Goal: Task Accomplishment & Management: Use online tool/utility

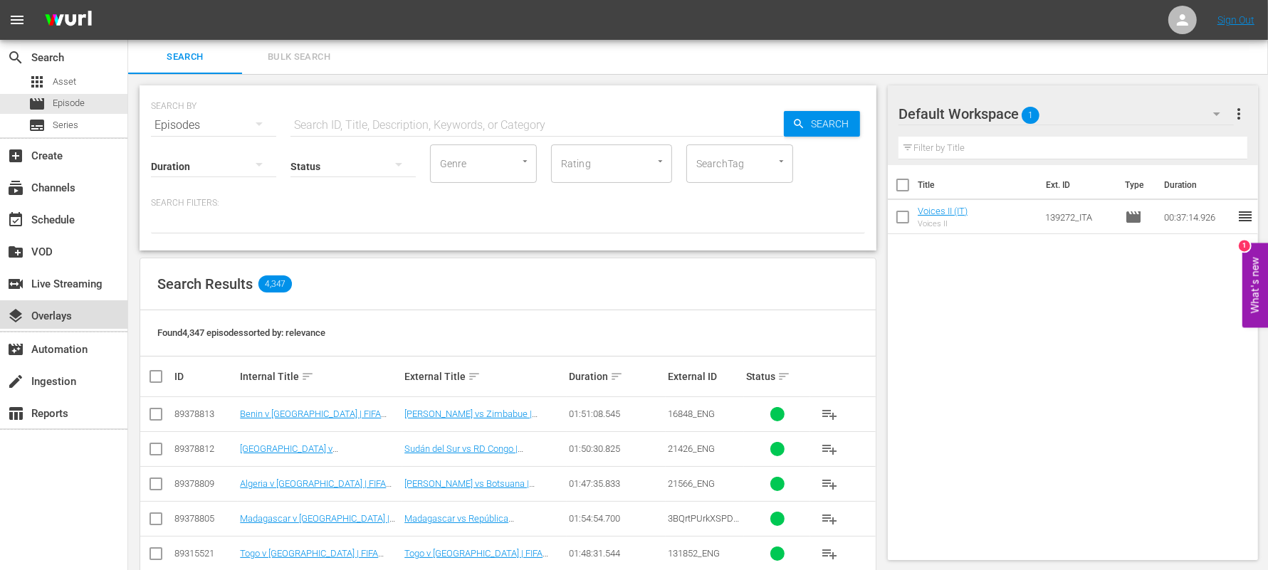
click at [73, 312] on div "layers Overlays" at bounding box center [40, 314] width 80 height 13
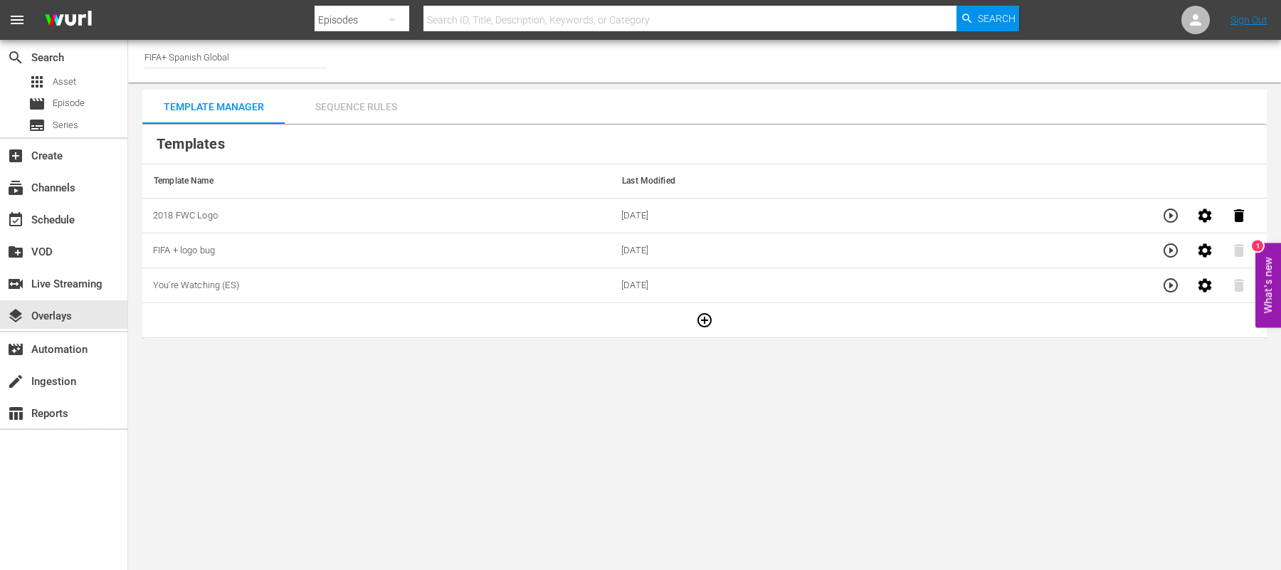
click at [345, 107] on div "Sequence Rules" at bounding box center [356, 107] width 142 height 34
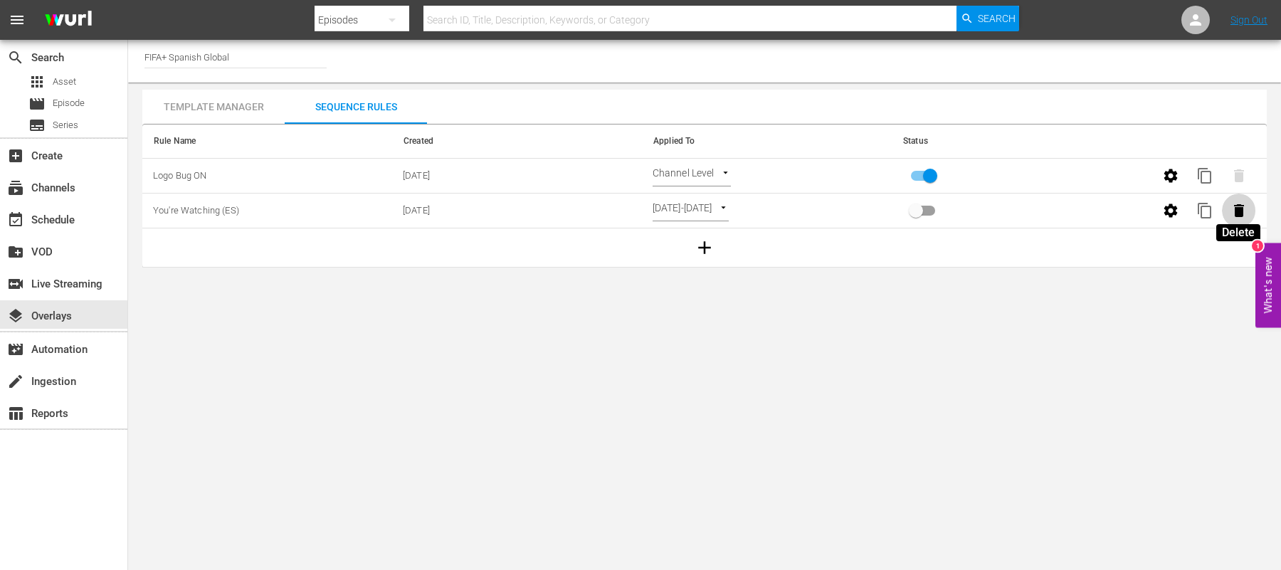
click at [1241, 217] on icon "button" at bounding box center [1239, 210] width 17 height 17
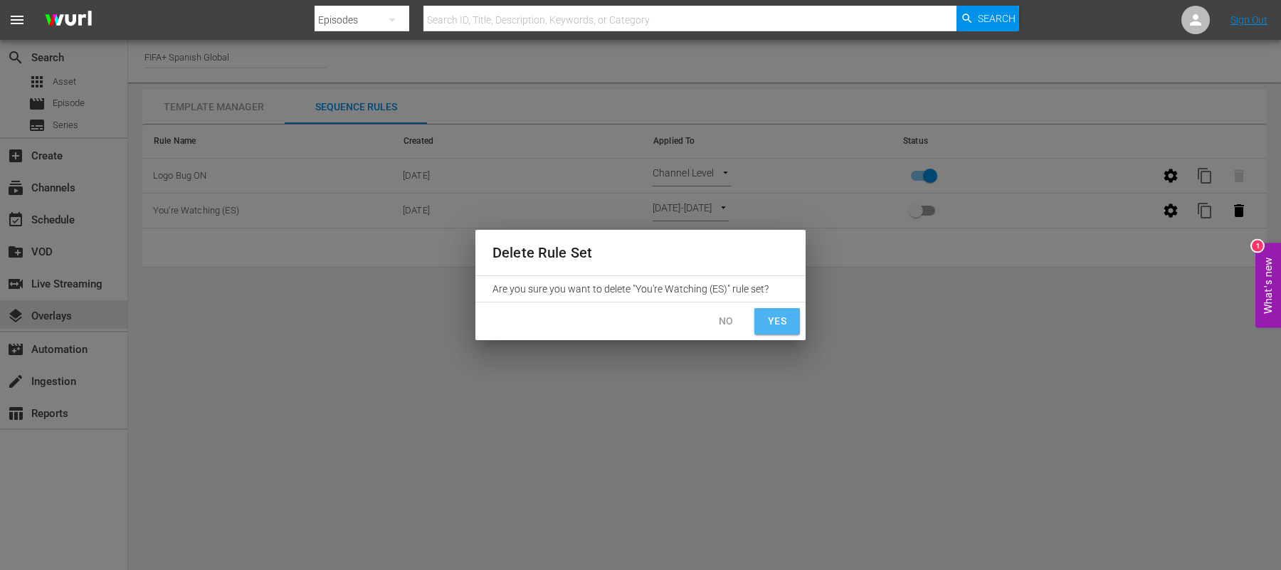
click at [772, 318] on span "Yes" at bounding box center [777, 322] width 23 height 18
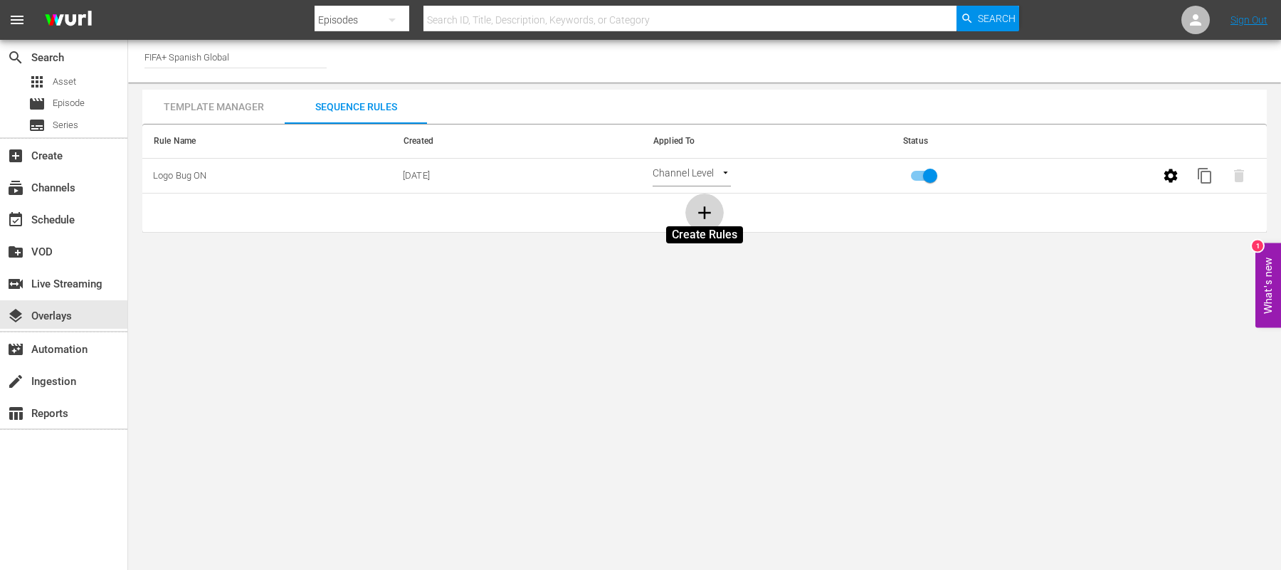
click at [698, 208] on icon "button" at bounding box center [704, 212] width 21 height 21
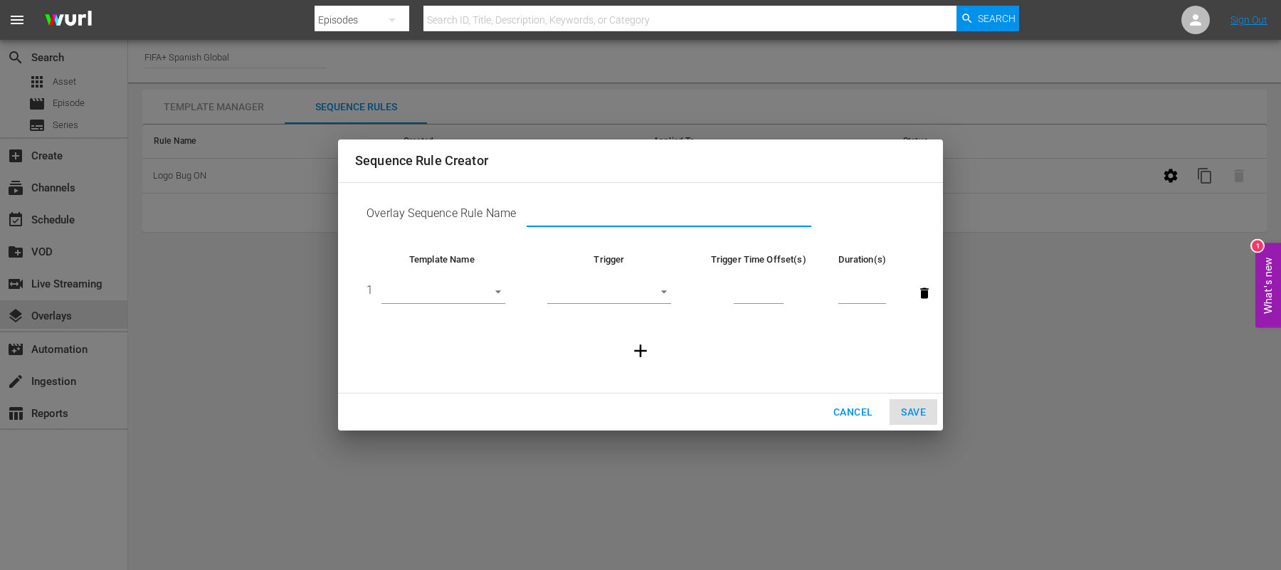
click at [568, 214] on input "text" at bounding box center [669, 216] width 285 height 21
type input "2018 FWC Logo"
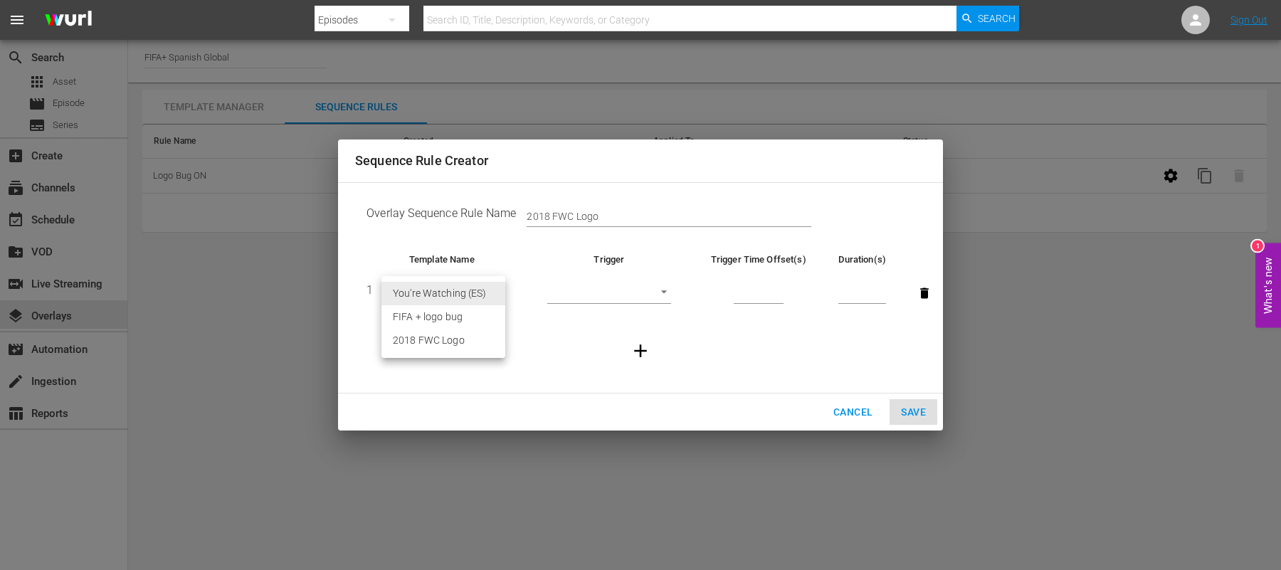
click at [485, 293] on body "menu Search By Episodes Search ID, Title, Description, Keywords, or Category Se…" at bounding box center [640, 285] width 1281 height 570
click at [461, 340] on li "2018 FWC Logo" at bounding box center [444, 340] width 124 height 23
type input "30498"
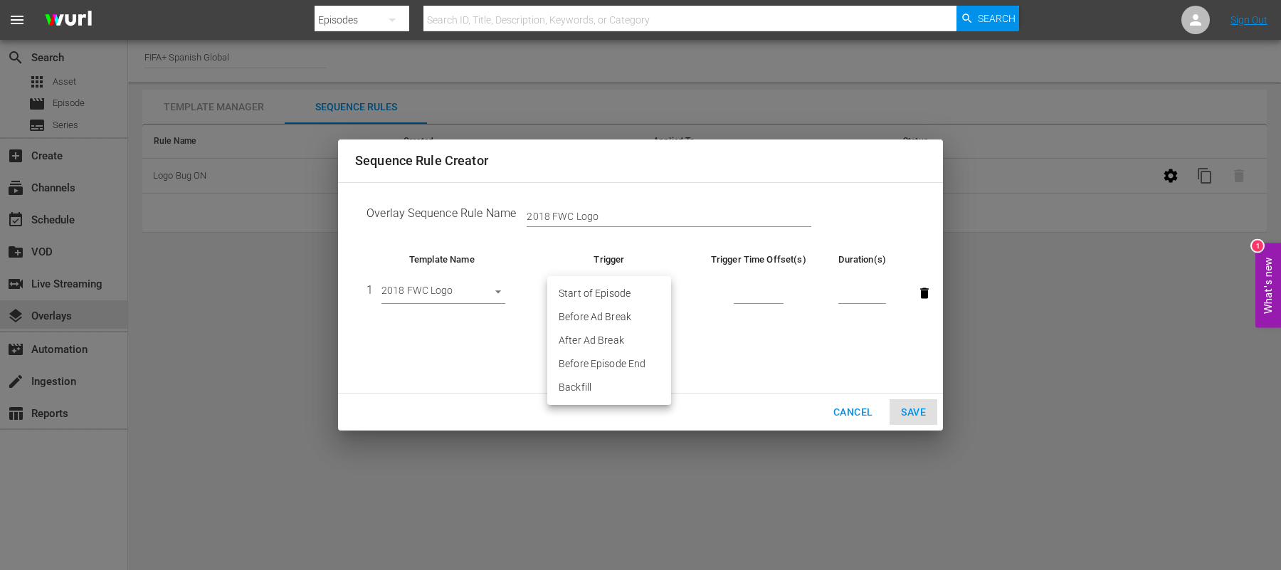
click at [643, 285] on body "menu Search By Episodes Search ID, Title, Description, Keywords, or Category Se…" at bounding box center [640, 285] width 1281 height 570
drag, startPoint x: 643, startPoint y: 285, endPoint x: 620, endPoint y: 342, distance: 60.7
click at [620, 342] on ul "Start of Episode Before Ad Break After Ad Break Before Episode End Backfill" at bounding box center [609, 340] width 124 height 129
click at [620, 342] on li "After Ad Break" at bounding box center [609, 340] width 124 height 23
type input "AFTER_AD_BREAK"
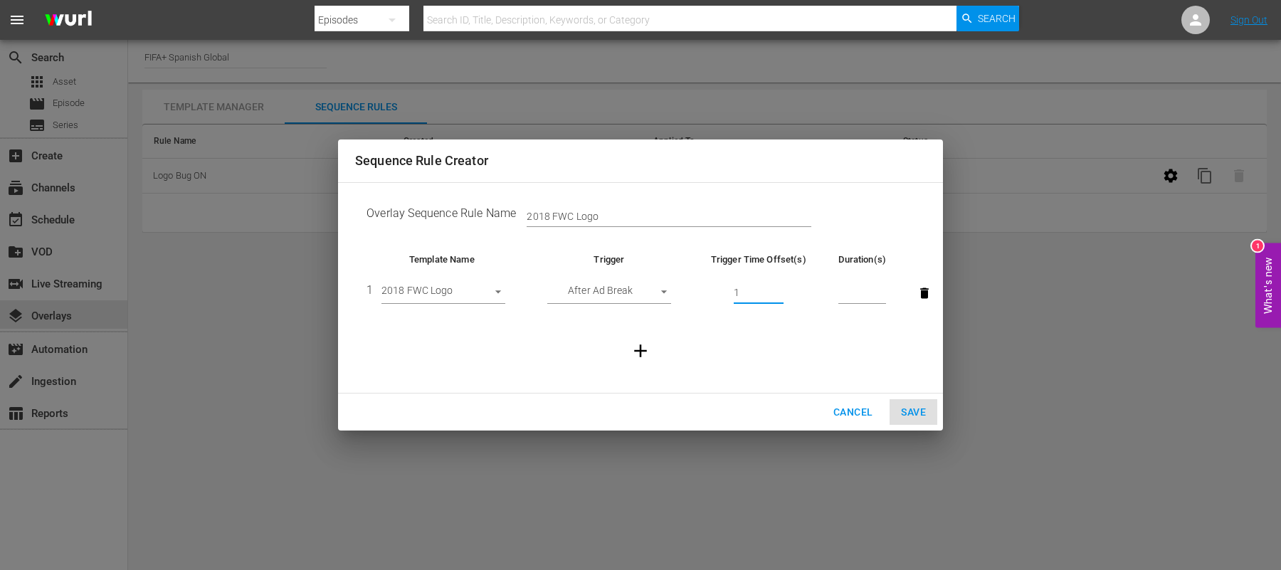
click at [780, 290] on input "1" at bounding box center [759, 293] width 50 height 21
click at [780, 290] on input "2" at bounding box center [759, 293] width 50 height 21
click at [780, 290] on input "3" at bounding box center [759, 293] width 50 height 21
type input "4"
click at [780, 290] on input "4" at bounding box center [759, 293] width 50 height 21
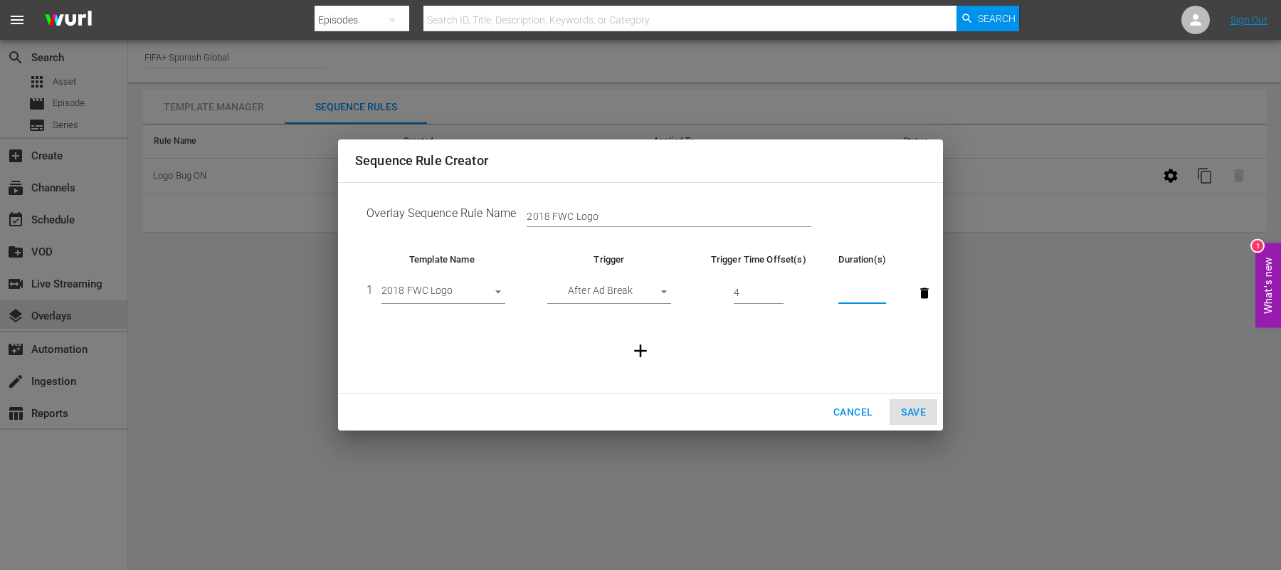
click at [848, 292] on input "number" at bounding box center [863, 293] width 48 height 21
type input "20"
click at [913, 418] on span "Save" at bounding box center [913, 413] width 25 height 18
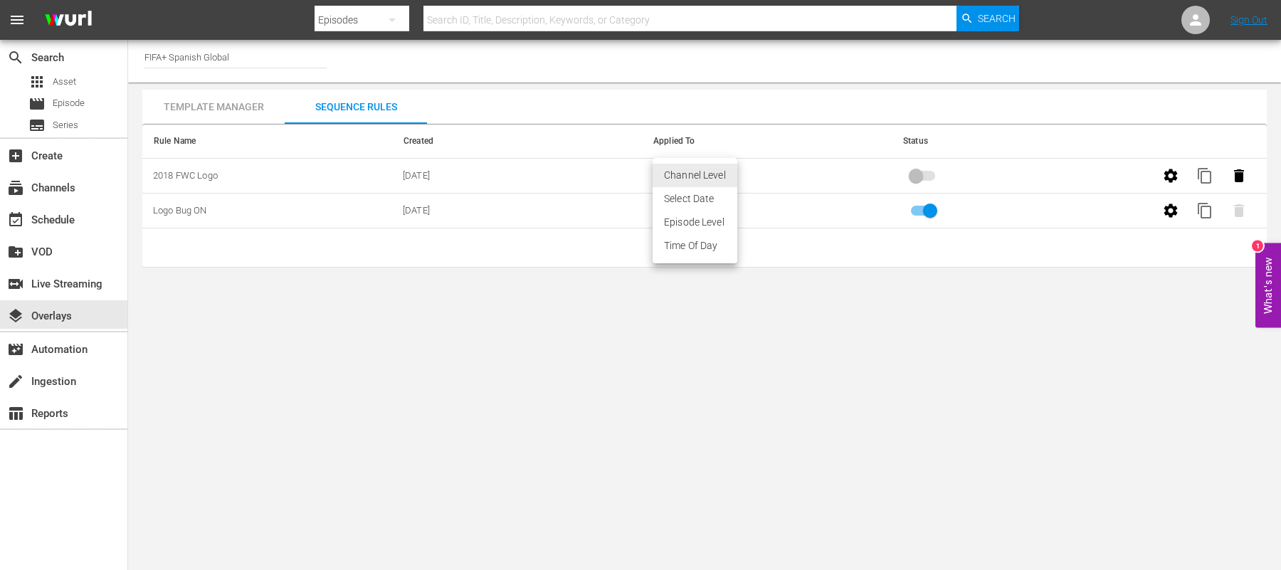
click at [710, 170] on body "menu Search By Episodes Search ID, Title, Description, Keywords, or Category Se…" at bounding box center [640, 285] width 1281 height 570
click at [703, 193] on li "Select Date" at bounding box center [695, 198] width 85 height 23
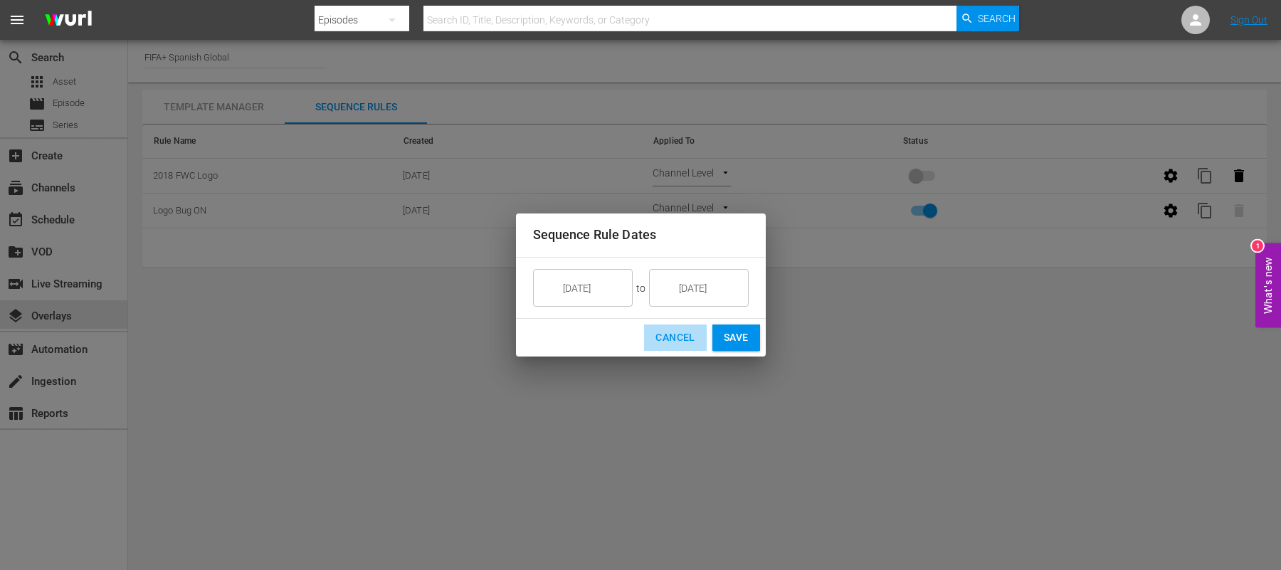
click at [672, 340] on span "Cancel" at bounding box center [675, 338] width 39 height 18
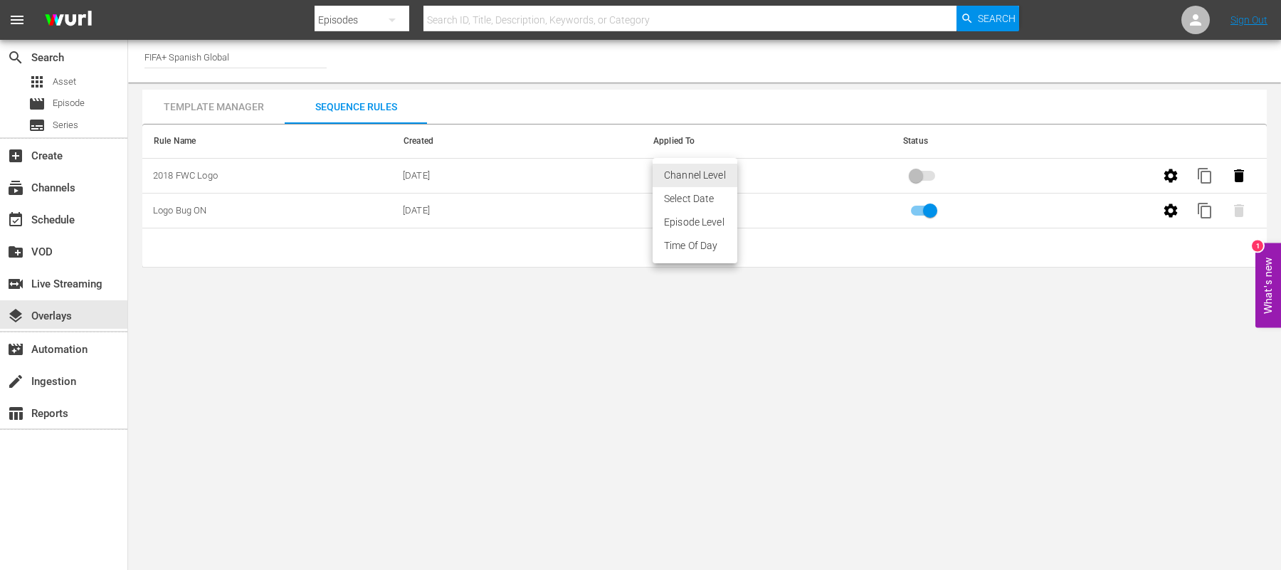
click at [670, 172] on body "menu Search By Episodes Search ID, Title, Description, Keywords, or Category Se…" at bounding box center [640, 285] width 1281 height 570
click at [675, 243] on li "Time Of Day" at bounding box center [695, 245] width 85 height 23
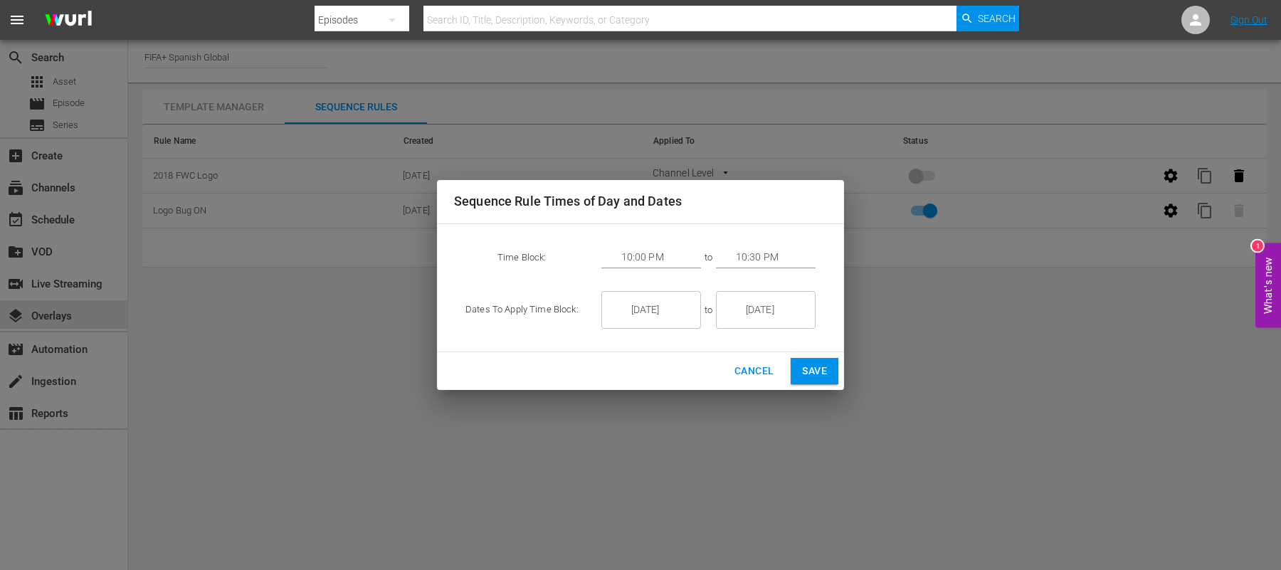
click at [659, 258] on input "10:00 PM" at bounding box center [661, 257] width 80 height 21
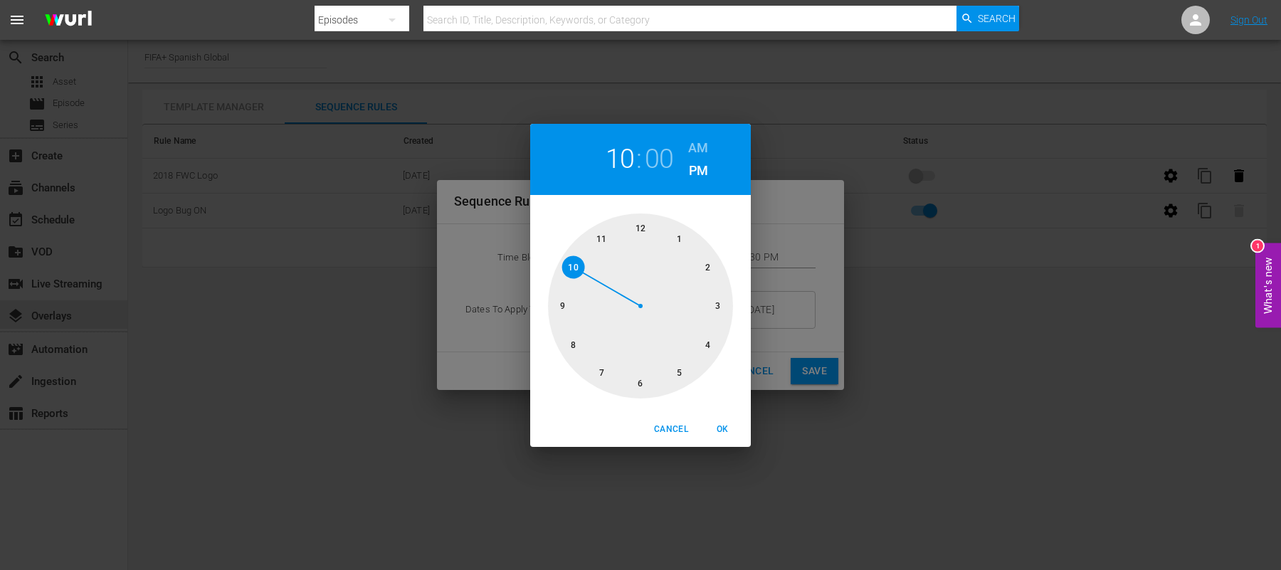
click at [689, 140] on h6 "AM" at bounding box center [698, 148] width 20 height 23
click at [578, 258] on div at bounding box center [640, 306] width 185 height 185
click at [657, 159] on h2 "00" at bounding box center [659, 159] width 29 height 32
drag, startPoint x: 648, startPoint y: 226, endPoint x: 661, endPoint y: 232, distance: 13.4
click at [661, 232] on div at bounding box center [640, 306] width 185 height 185
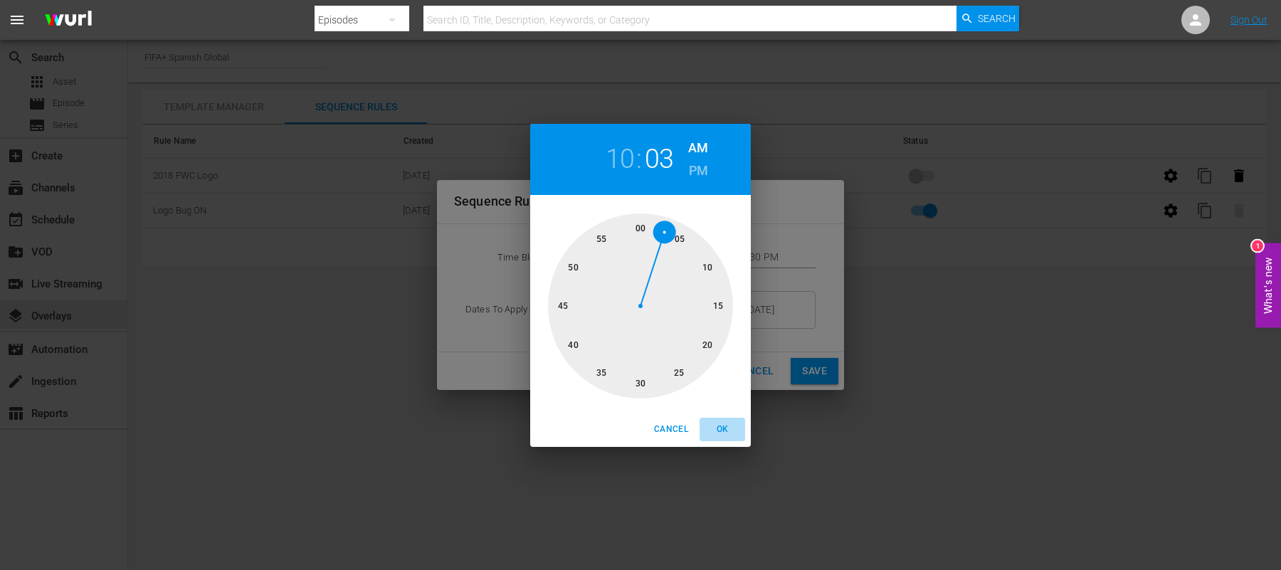
click at [728, 427] on span "OK" at bounding box center [722, 429] width 34 height 15
type input "10:03 AM"
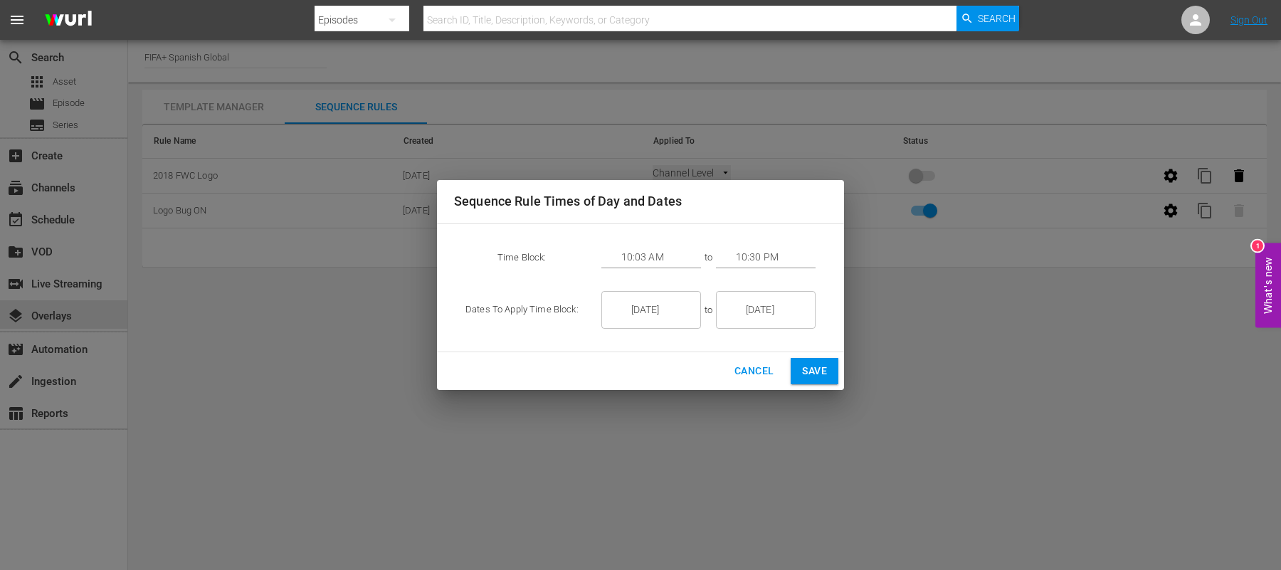
click at [977, 393] on div "Sequence Rule Times of Day and Dates Time Block: 10:03 AM to 10:30 PM Dates To …" at bounding box center [640, 285] width 1281 height 570
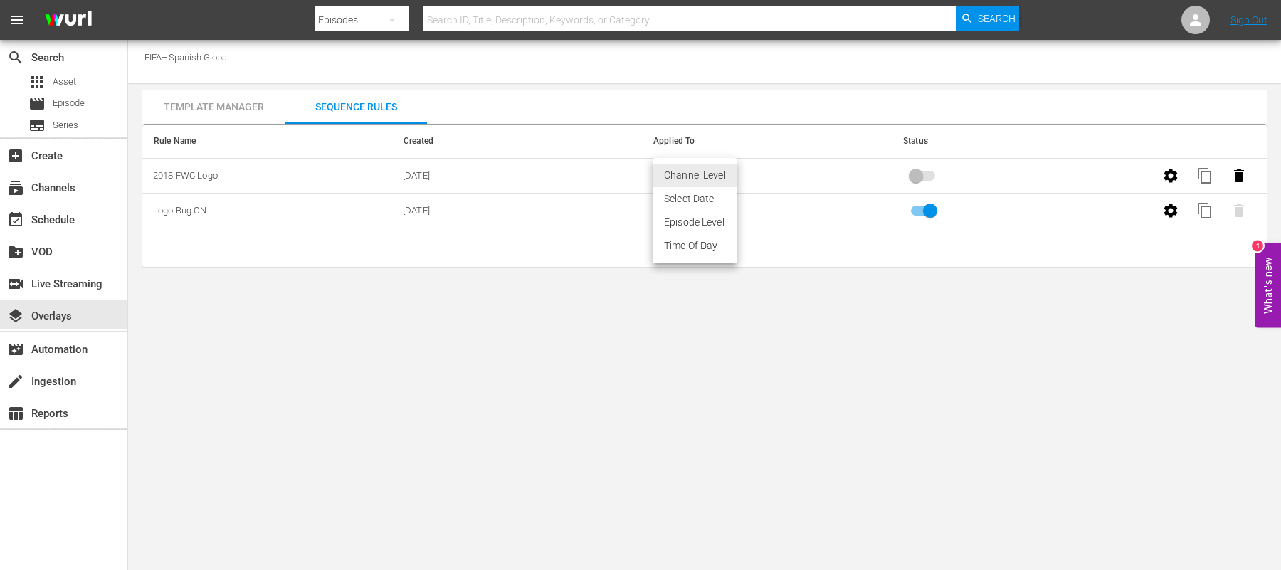
click at [711, 173] on body "menu Search By Episodes Search ID, Title, Description, Keywords, or Category Se…" at bounding box center [640, 285] width 1281 height 570
click at [694, 243] on li "Time Of Day" at bounding box center [695, 245] width 85 height 23
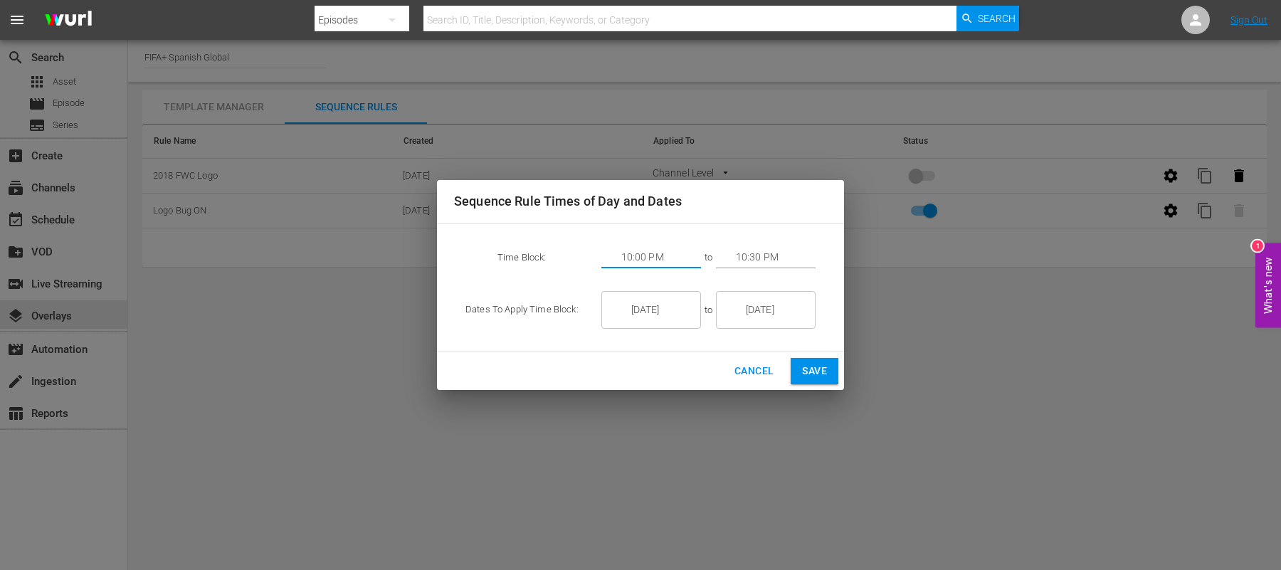
click at [661, 260] on input "10:00 PM" at bounding box center [661, 257] width 80 height 21
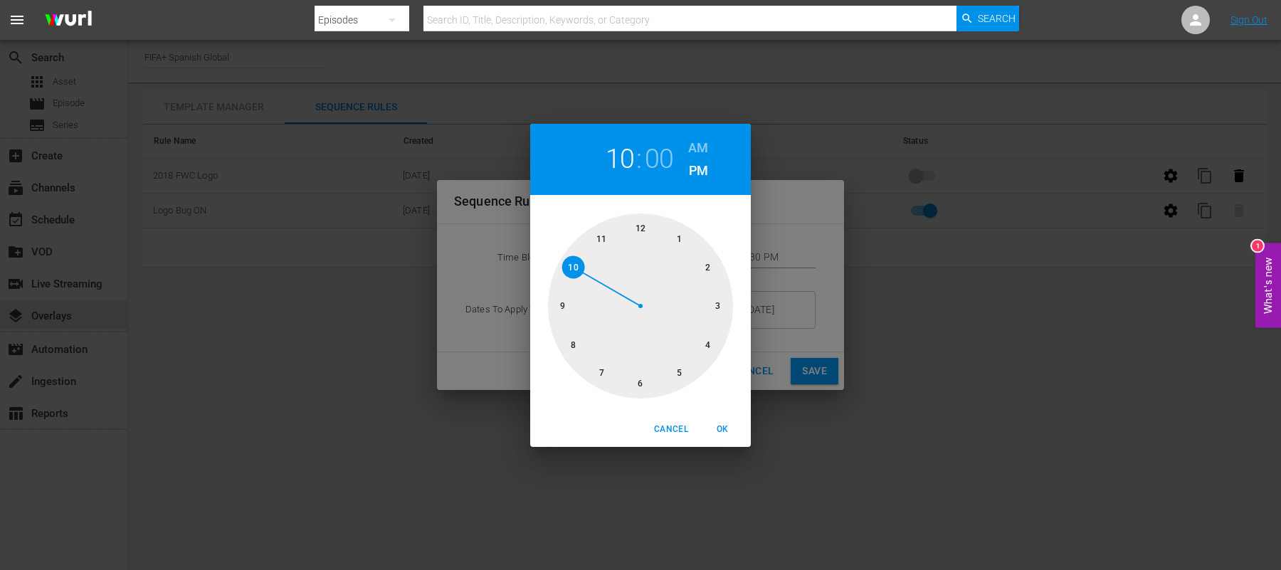
click at [702, 143] on h6 "AM" at bounding box center [698, 148] width 20 height 23
click at [575, 269] on div at bounding box center [640, 306] width 185 height 185
drag, startPoint x: 643, startPoint y: 229, endPoint x: 662, endPoint y: 234, distance: 20.0
click at [662, 234] on div at bounding box center [640, 306] width 185 height 185
click at [730, 426] on span "OK" at bounding box center [722, 429] width 34 height 15
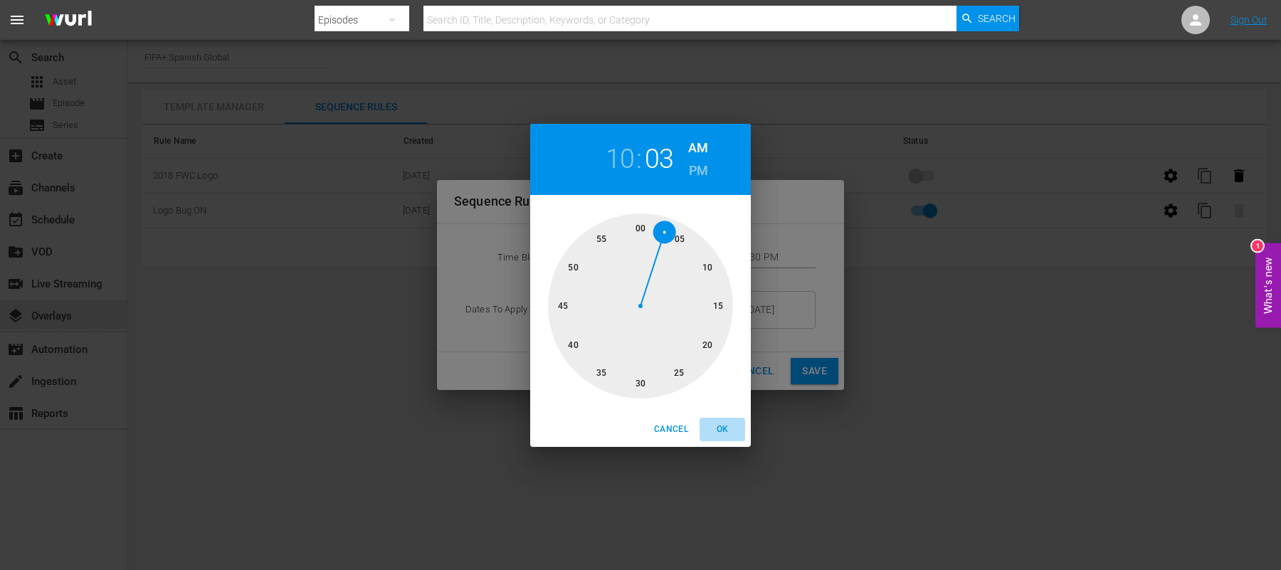
type input "10:03 AM"
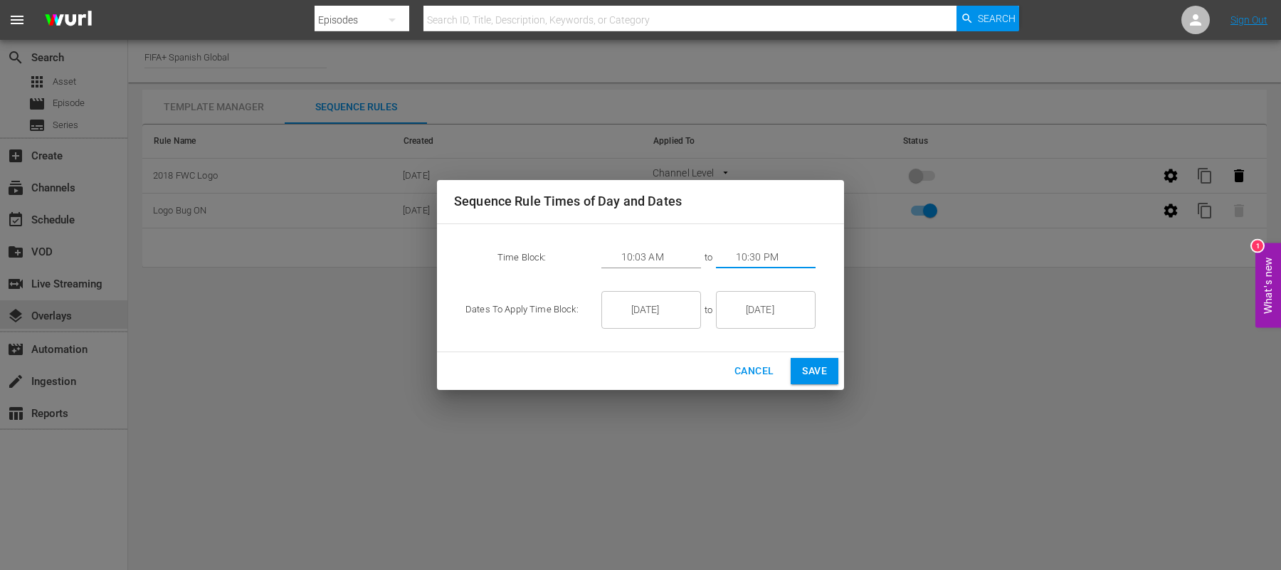
click at [748, 256] on input "10:30 PM" at bounding box center [776, 257] width 80 height 21
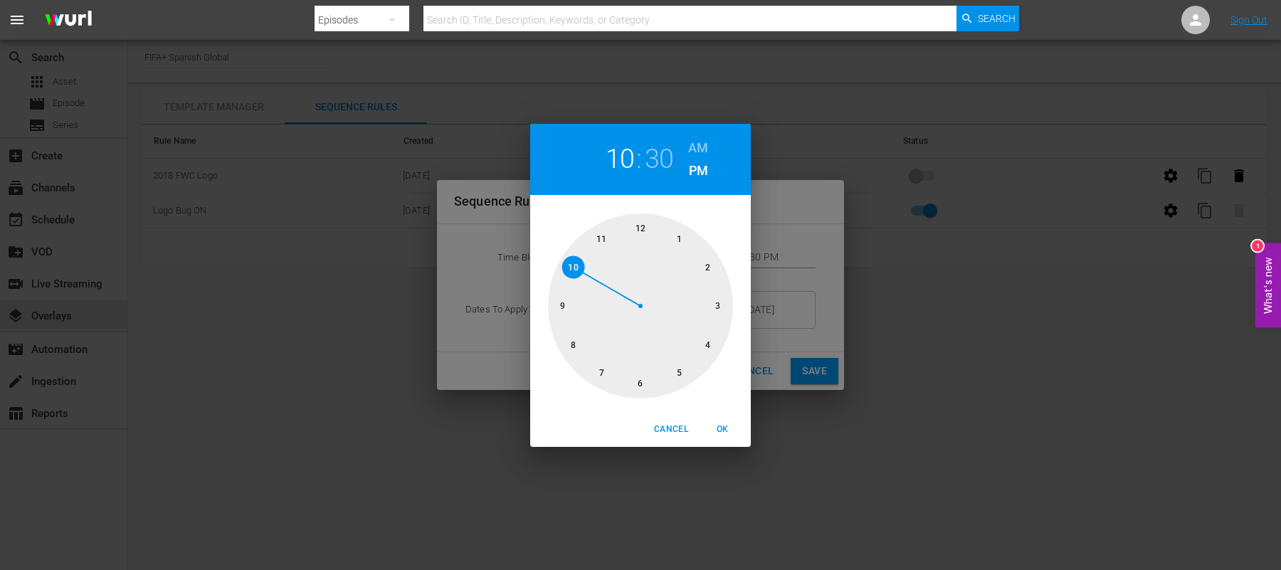
click at [597, 230] on div at bounding box center [640, 306] width 185 height 185
click at [699, 147] on h6 "AM" at bounding box center [698, 148] width 20 height 23
click at [632, 230] on div at bounding box center [640, 306] width 185 height 185
click at [721, 427] on span "OK" at bounding box center [722, 429] width 34 height 15
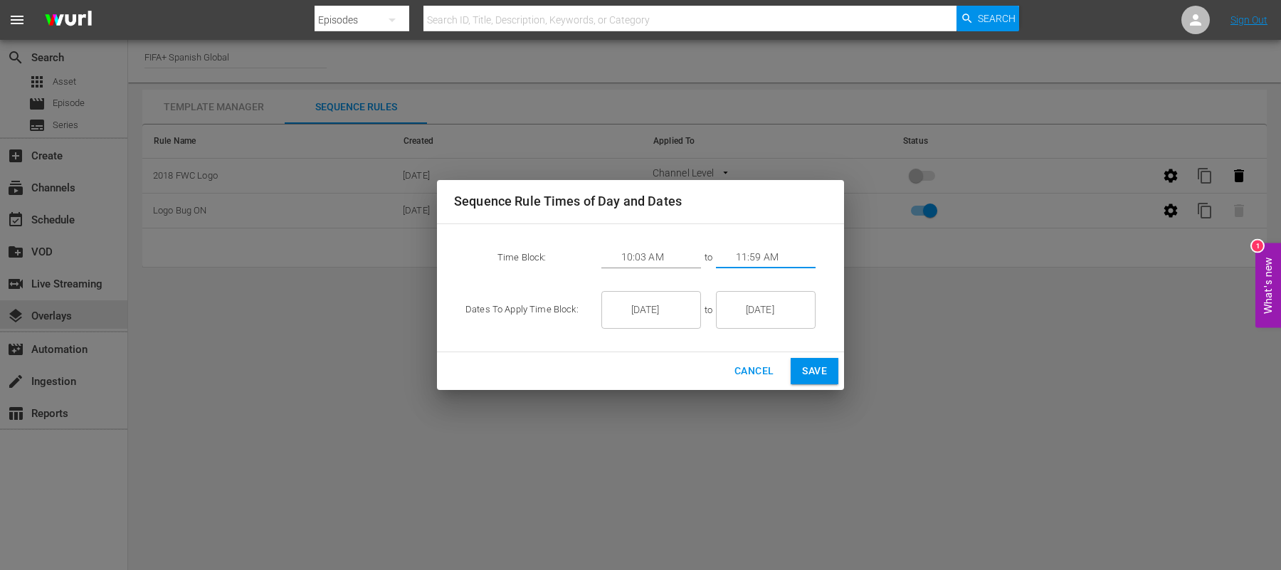
click at [762, 263] on input "11:59 AM" at bounding box center [776, 257] width 80 height 21
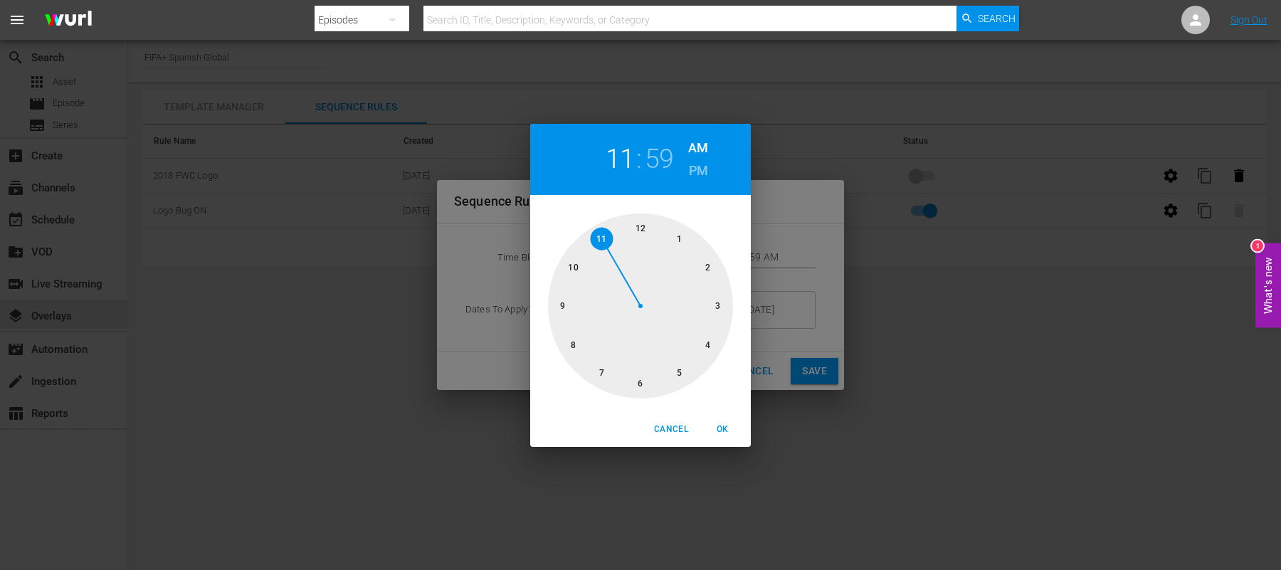
click at [597, 241] on div at bounding box center [640, 306] width 185 height 185
click at [626, 228] on div at bounding box center [640, 306] width 185 height 185
click at [620, 230] on div at bounding box center [640, 306] width 185 height 185
click at [619, 232] on div at bounding box center [640, 306] width 185 height 185
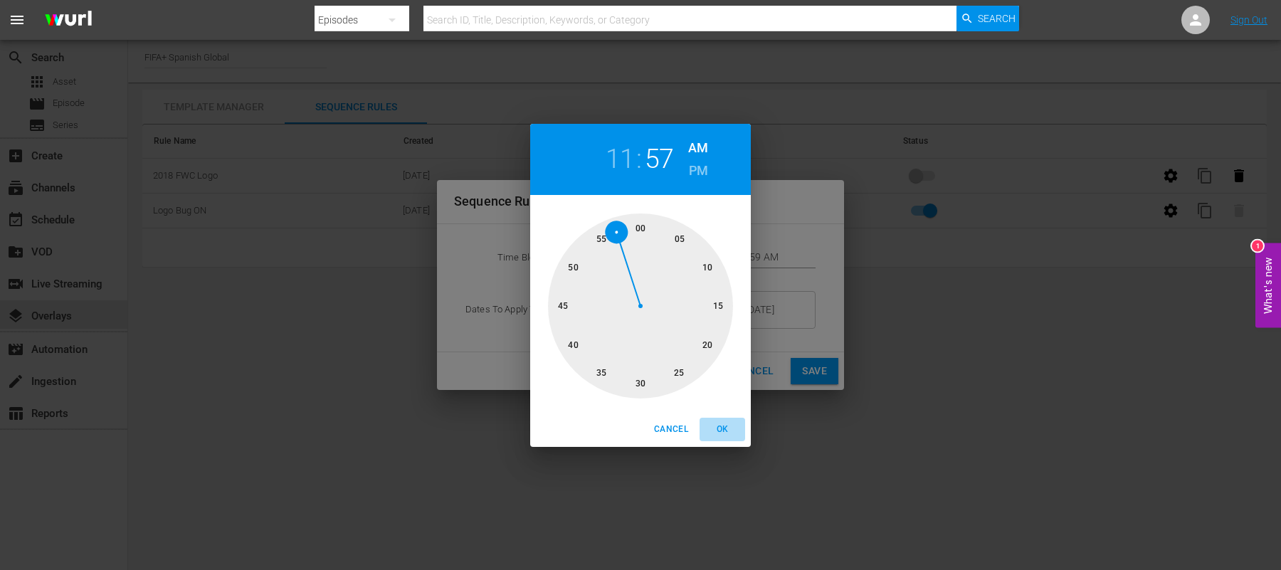
click at [721, 424] on span "OK" at bounding box center [722, 429] width 34 height 15
type input "11:57 AM"
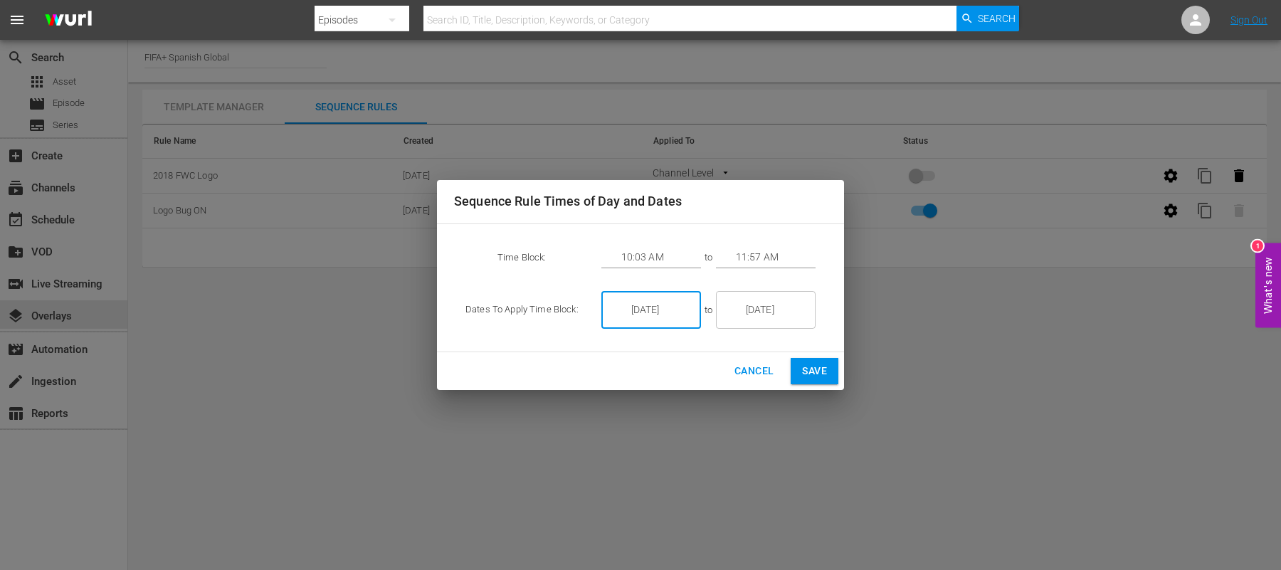
click at [651, 320] on input "[DATE]" at bounding box center [661, 310] width 80 height 38
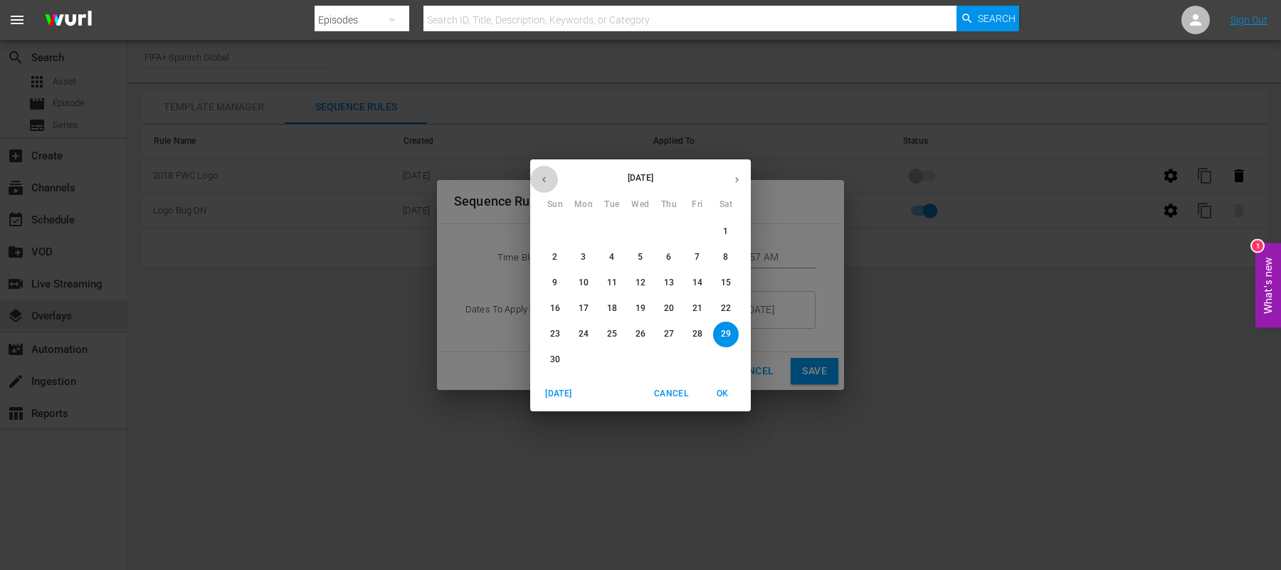
click at [548, 177] on icon "button" at bounding box center [544, 179] width 11 height 11
click at [695, 231] on p "5" at bounding box center [697, 232] width 5 height 12
type input "[DATE]"
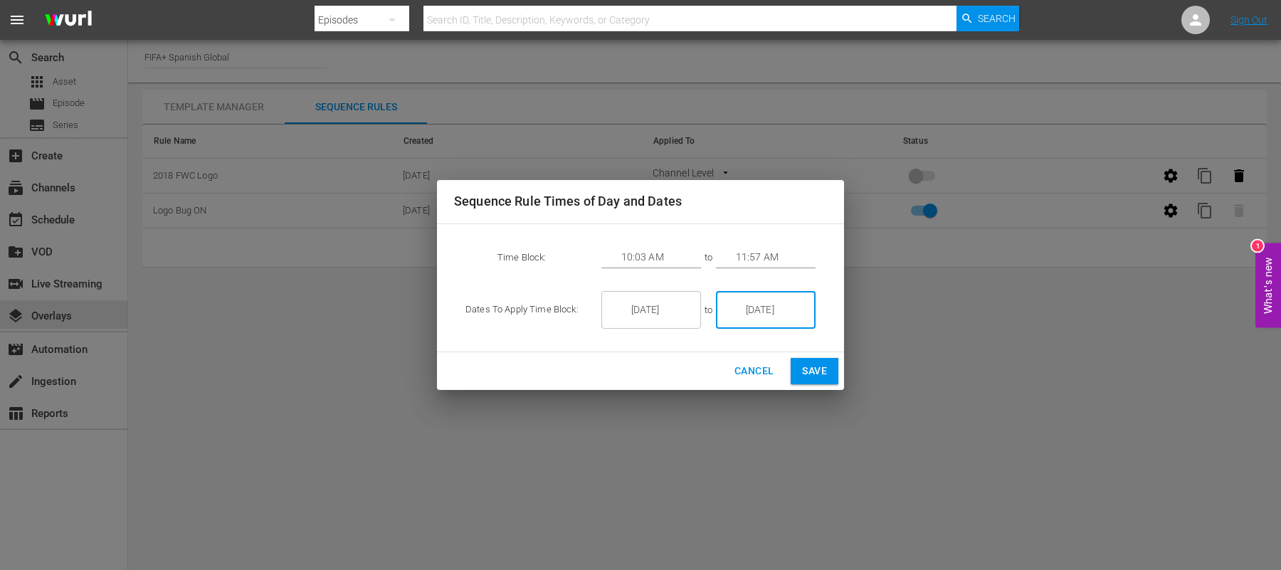
click at [765, 326] on input "[DATE]" at bounding box center [776, 310] width 80 height 38
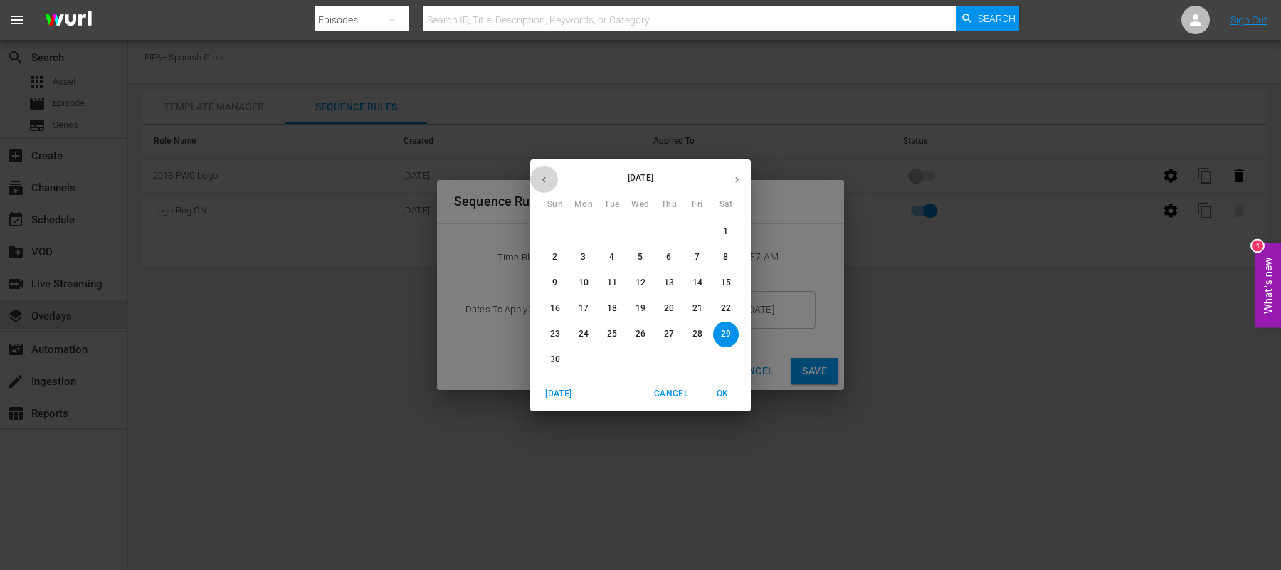
click at [545, 178] on icon "button" at bounding box center [544, 180] width 4 height 6
click at [695, 231] on p "5" at bounding box center [697, 232] width 5 height 12
type input "[DATE]"
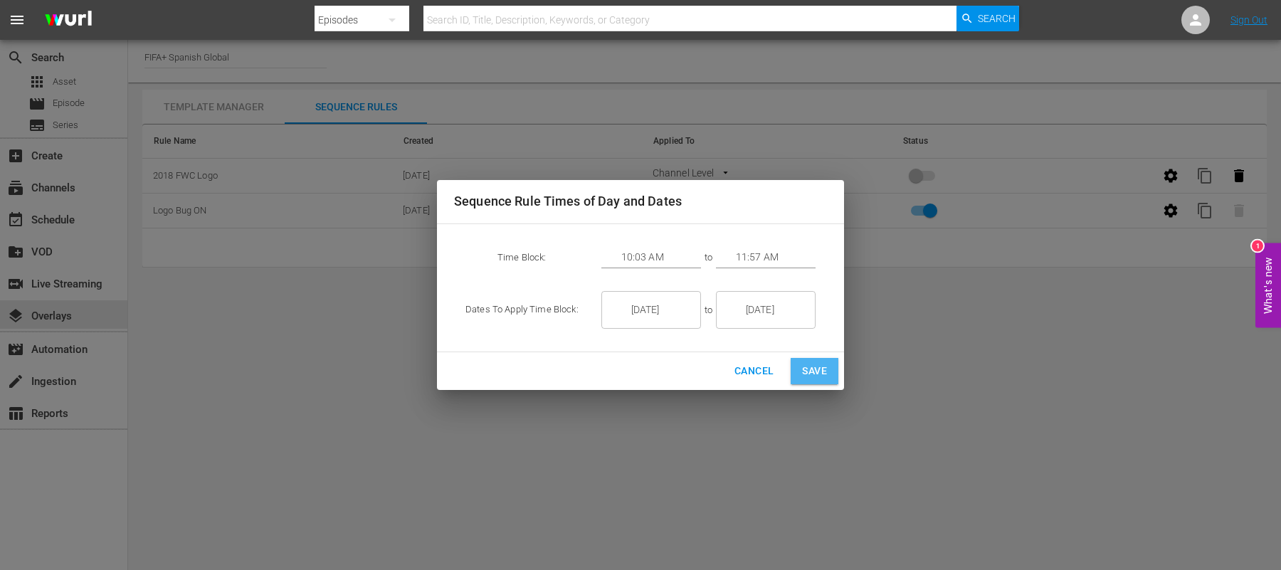
click at [819, 381] on button "Save" at bounding box center [815, 371] width 48 height 26
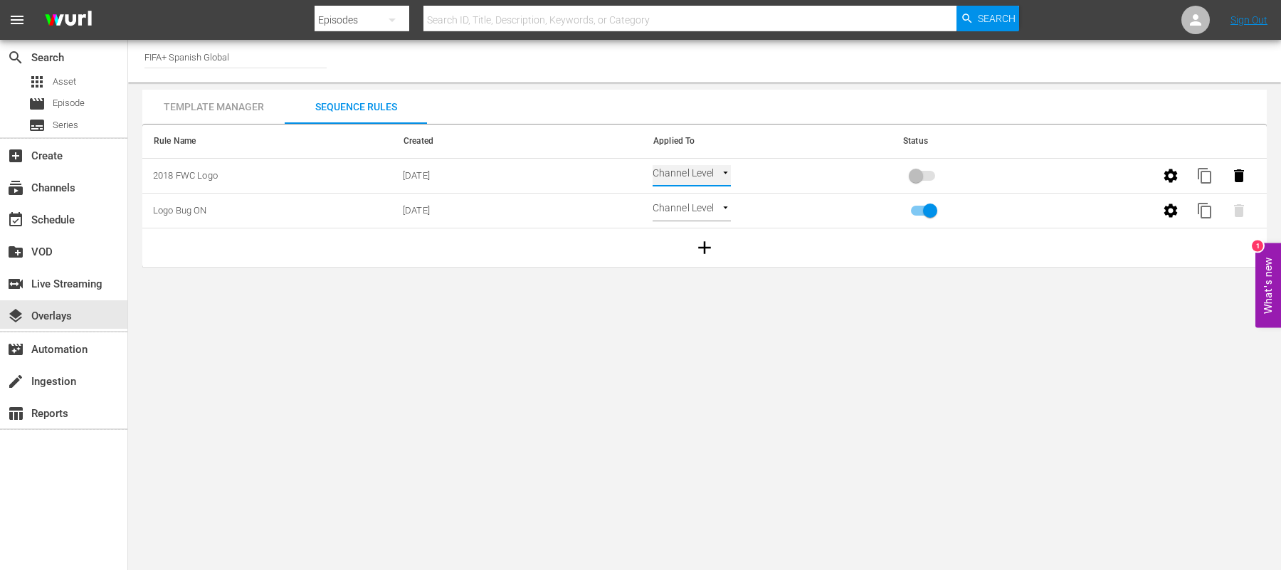
type input "TIME_OF_DAY"
click at [913, 177] on input "primary checkbox" at bounding box center [916, 178] width 81 height 27
checkbox input "true"
click at [1120, 125] on th "Status" at bounding box center [1017, 142] width 250 height 34
click at [61, 224] on div "event_available Schedule" at bounding box center [40, 217] width 80 height 13
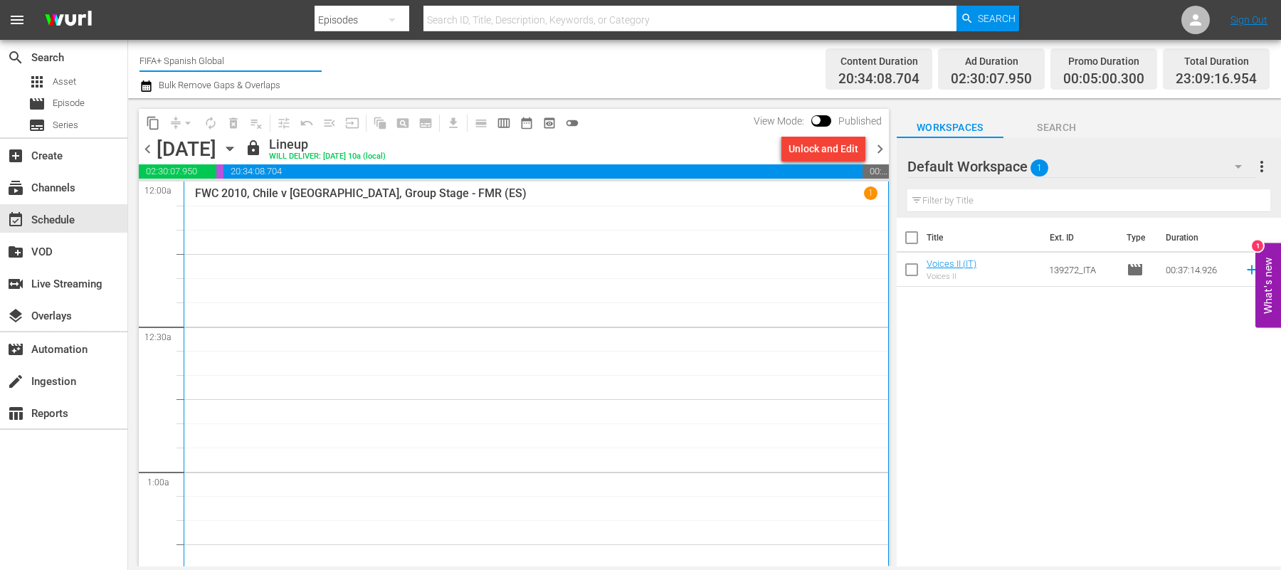
click at [236, 65] on input "FIFA+ Spanish Global" at bounding box center [231, 60] width 182 height 34
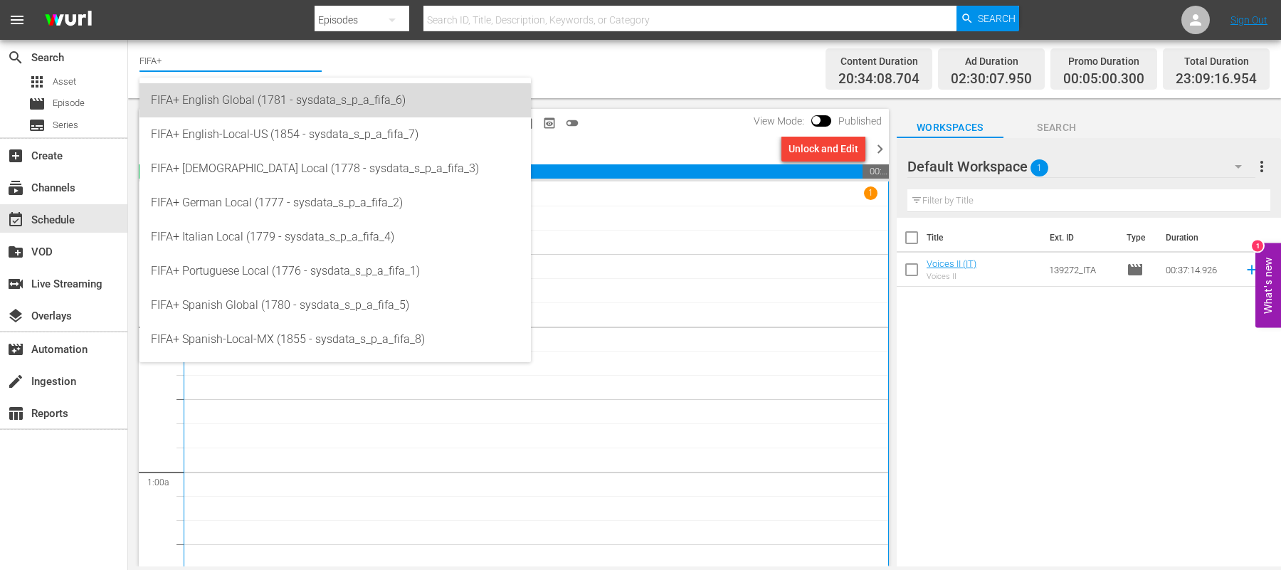
click at [246, 107] on div "FIFA+ English Global (1781 - sysdata_s_p_a_fifa_6)" at bounding box center [335, 100] width 369 height 34
type input "FIFA+ English Global (1781 - sysdata_s_p_a_fifa_6)"
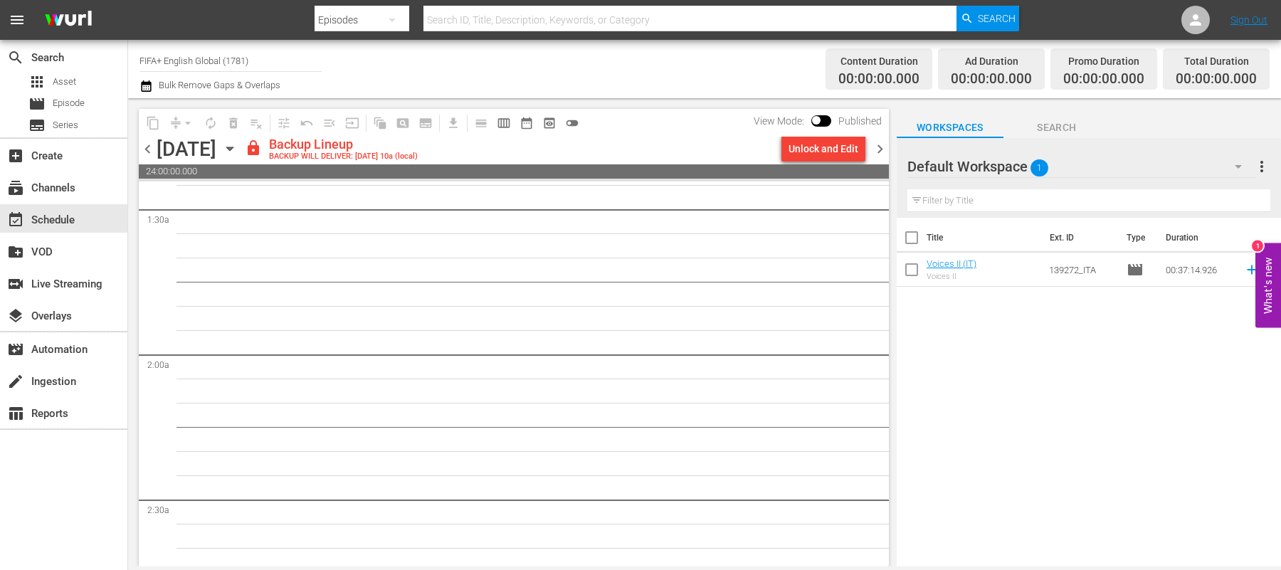
scroll to position [411, 0]
